Goal: Task Accomplishment & Management: Complete application form

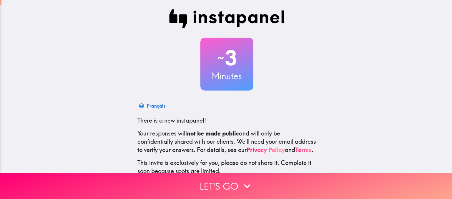
click at [447, 30] on div "~ 3 Minutes Français There is a new instapanel! Your responses will not be made…" at bounding box center [226, 107] width 450 height 214
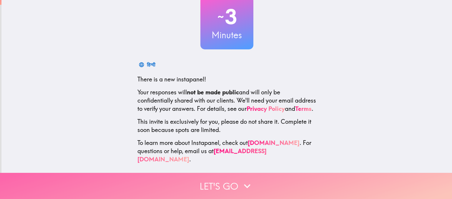
click at [219, 187] on button "Let's go" at bounding box center [226, 186] width 452 height 26
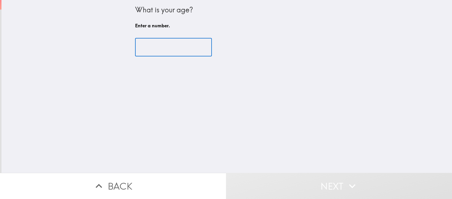
click at [202, 47] on input "number" at bounding box center [173, 47] width 77 height 18
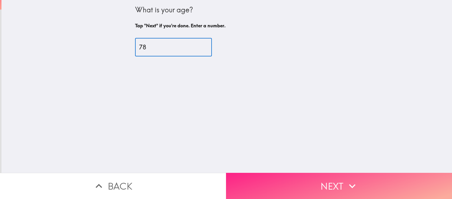
type input "78"
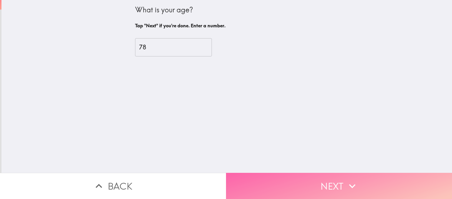
click at [272, 182] on button "Next" at bounding box center [339, 186] width 226 height 26
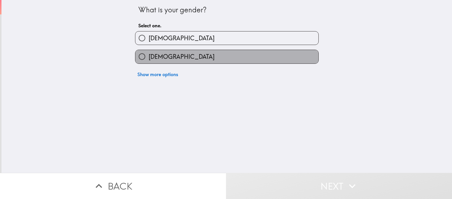
click at [237, 57] on label "[DEMOGRAPHIC_DATA]" at bounding box center [226, 56] width 183 height 13
click at [149, 57] on input "[DEMOGRAPHIC_DATA]" at bounding box center [141, 56] width 13 height 13
radio input "true"
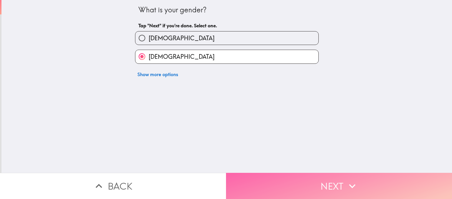
click at [291, 186] on button "Next" at bounding box center [339, 186] width 226 height 26
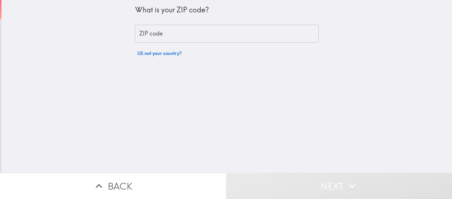
click at [237, 31] on input "ZIP code" at bounding box center [227, 34] width 184 height 18
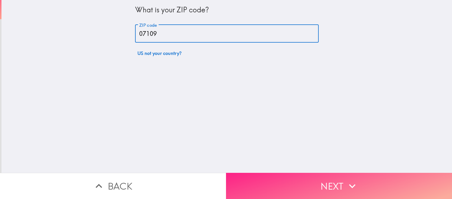
type input "07109"
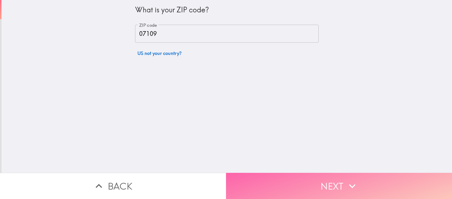
click at [276, 179] on button "Next" at bounding box center [339, 186] width 226 height 26
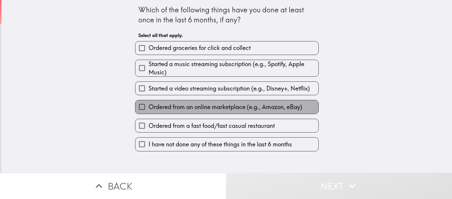
click at [231, 105] on span "Ordered from an online marketplace (e.g., Amazon, eBay)" at bounding box center [226, 107] width 154 height 8
click at [149, 105] on input "Ordered from an online marketplace (e.g., Amazon, eBay)" at bounding box center [141, 106] width 13 height 13
checkbox input "true"
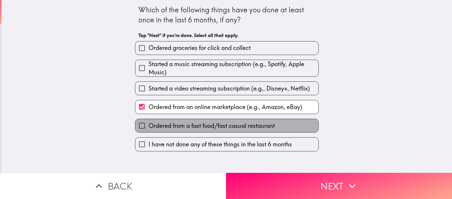
click at [223, 126] on span "Ordered from a fast food/fast casual restaurant" at bounding box center [212, 126] width 126 height 8
click at [149, 126] on input "Ordered from a fast food/fast casual restaurant" at bounding box center [141, 125] width 13 height 13
checkbox input "true"
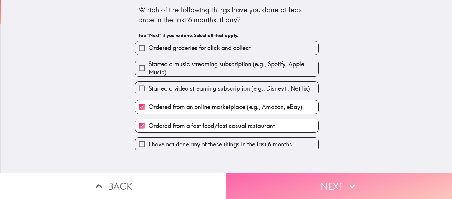
click at [259, 180] on button "Next" at bounding box center [339, 186] width 226 height 26
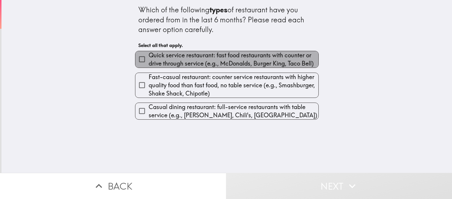
click at [201, 64] on span "Quick service restaurant: fast food restaurants with counter or drive through s…" at bounding box center [234, 59] width 170 height 16
click at [149, 64] on input "Quick service restaurant: fast food restaurants with counter or drive through s…" at bounding box center [141, 59] width 13 height 13
checkbox input "true"
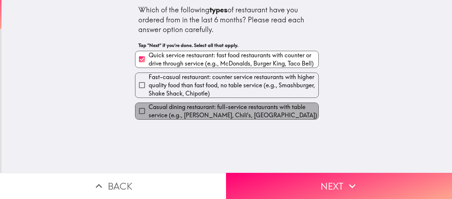
click at [212, 115] on span "Casual dining restaurant: full-service restaurants with table service (e.g., [P…" at bounding box center [234, 111] width 170 height 16
click at [149, 115] on input "Casual dining restaurant: full-service restaurants with table service (e.g., [P…" at bounding box center [141, 110] width 13 height 13
checkbox input "true"
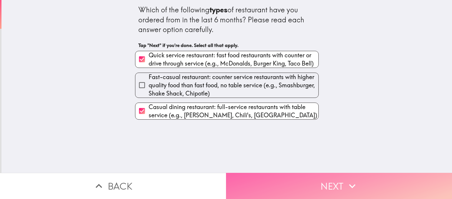
click at [260, 182] on button "Next" at bounding box center [339, 186] width 226 height 26
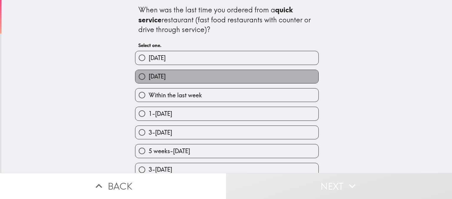
click at [210, 79] on label "[DATE]" at bounding box center [226, 76] width 183 height 13
click at [149, 79] on input "[DATE]" at bounding box center [141, 76] width 13 height 13
radio input "true"
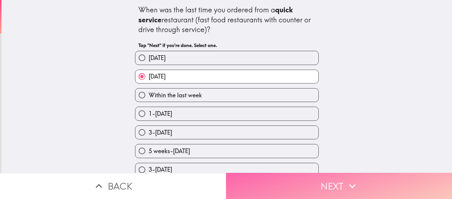
click at [276, 185] on button "Next" at bounding box center [339, 186] width 226 height 26
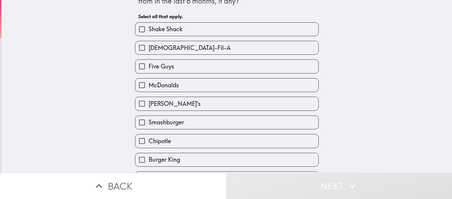
scroll to position [30, 0]
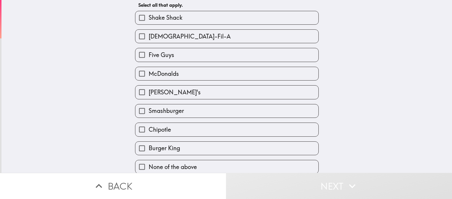
click at [202, 92] on label "[PERSON_NAME]'s" at bounding box center [226, 92] width 183 height 13
click at [149, 92] on input "[PERSON_NAME]'s" at bounding box center [141, 92] width 13 height 13
checkbox input "true"
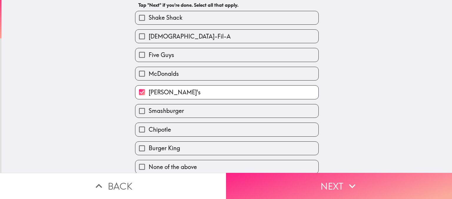
click at [243, 186] on button "Next" at bounding box center [339, 186] width 226 height 26
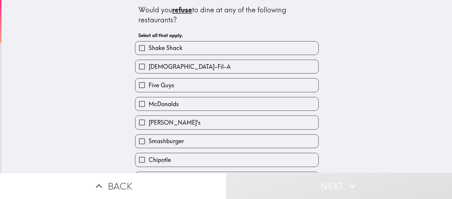
scroll to position [30, 0]
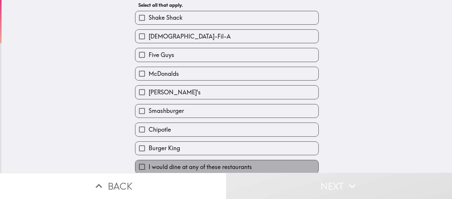
click at [270, 167] on label "I would dine at any of these restaurants" at bounding box center [226, 166] width 183 height 13
click at [149, 167] on input "I would dine at any of these restaurants" at bounding box center [141, 166] width 13 height 13
checkbox input "true"
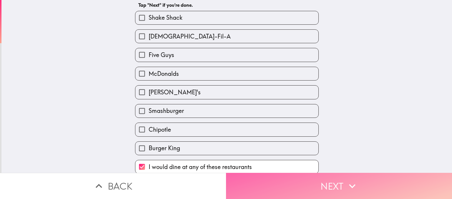
click at [276, 190] on button "Next" at bounding box center [339, 186] width 226 height 26
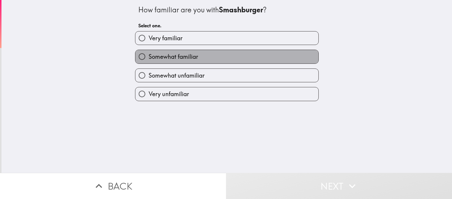
click at [197, 57] on span "Somewhat familiar" at bounding box center [173, 57] width 49 height 8
click at [149, 57] on input "Somewhat familiar" at bounding box center [141, 56] width 13 height 13
radio input "true"
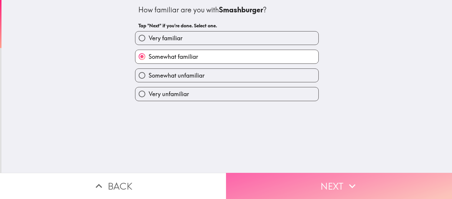
click at [264, 185] on button "Next" at bounding box center [339, 186] width 226 height 26
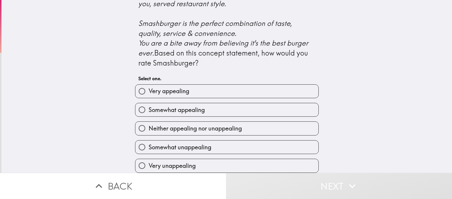
scroll to position [262, 0]
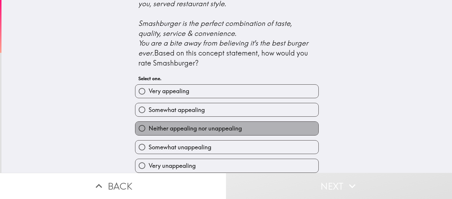
click at [237, 128] on span "Neither appealing nor unappealing" at bounding box center [195, 128] width 93 height 8
click at [149, 128] on input "Neither appealing nor unappealing" at bounding box center [141, 128] width 13 height 13
radio input "true"
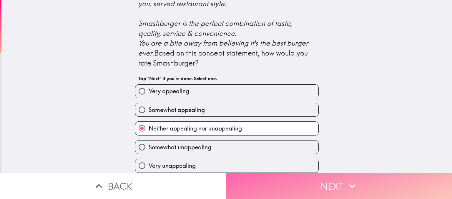
click at [272, 186] on button "Next" at bounding box center [339, 186] width 226 height 26
